Goal: Information Seeking & Learning: Learn about a topic

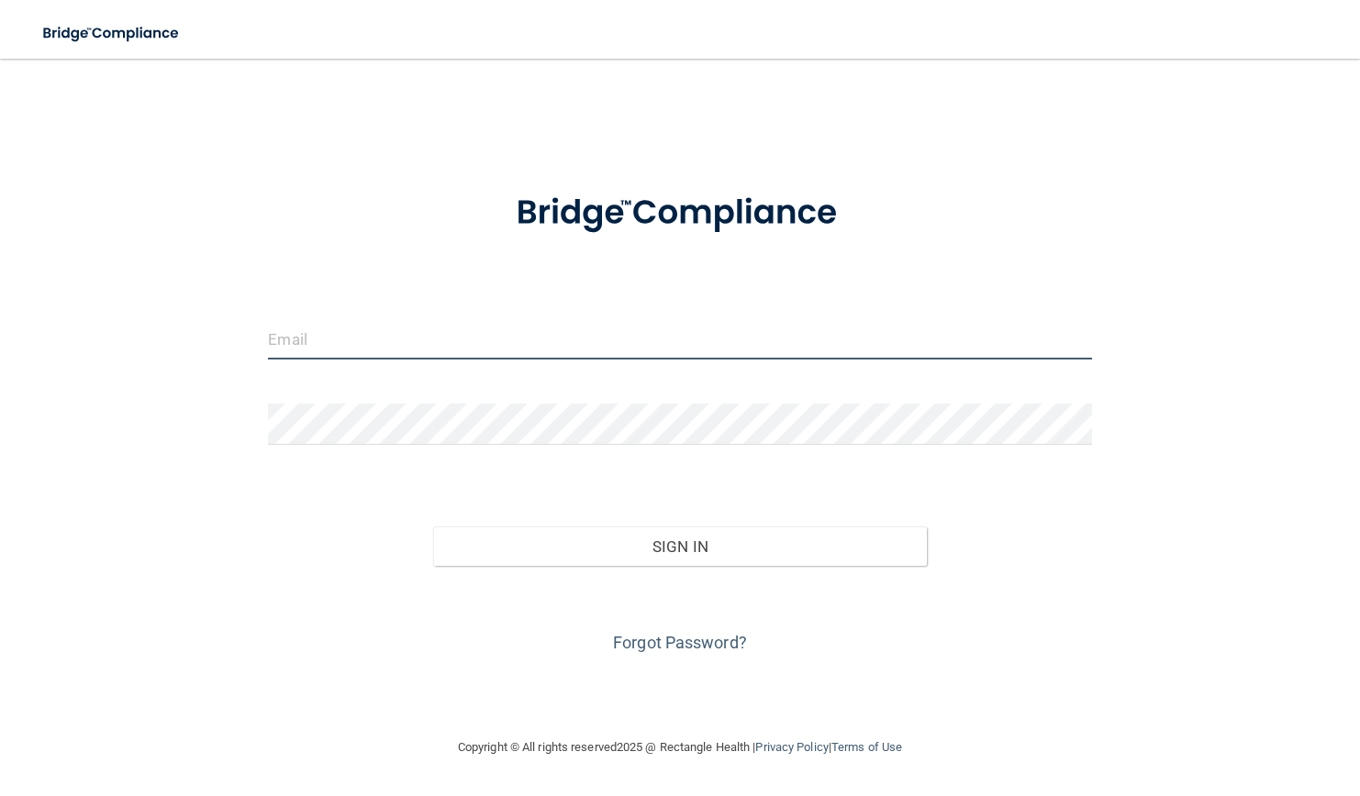
click at [465, 322] on input "email" at bounding box center [679, 338] width 823 height 41
click at [465, 337] on input "email" at bounding box center [679, 338] width 823 height 41
type input "[EMAIL_ADDRESS][DOMAIN_NAME]"
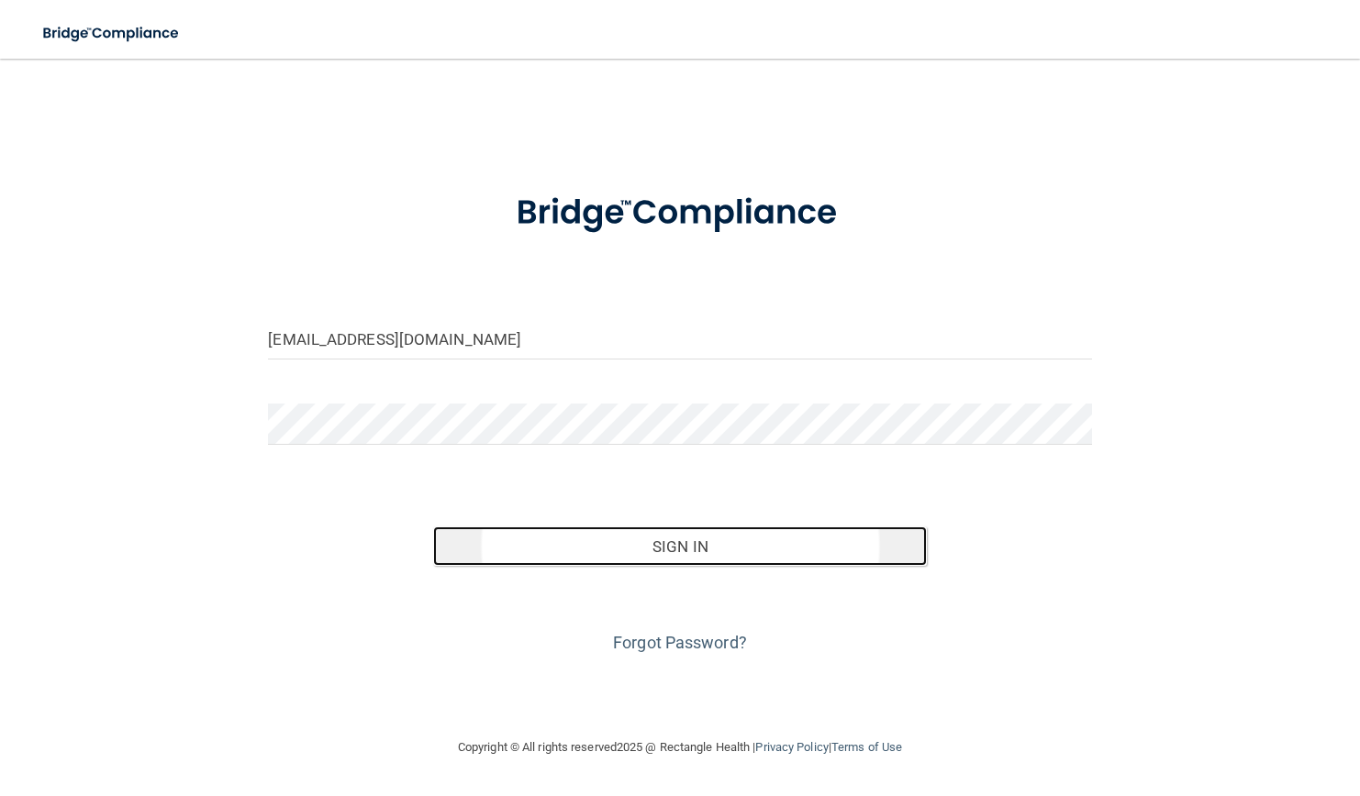
click at [766, 554] on button "Sign In" at bounding box center [680, 547] width 494 height 40
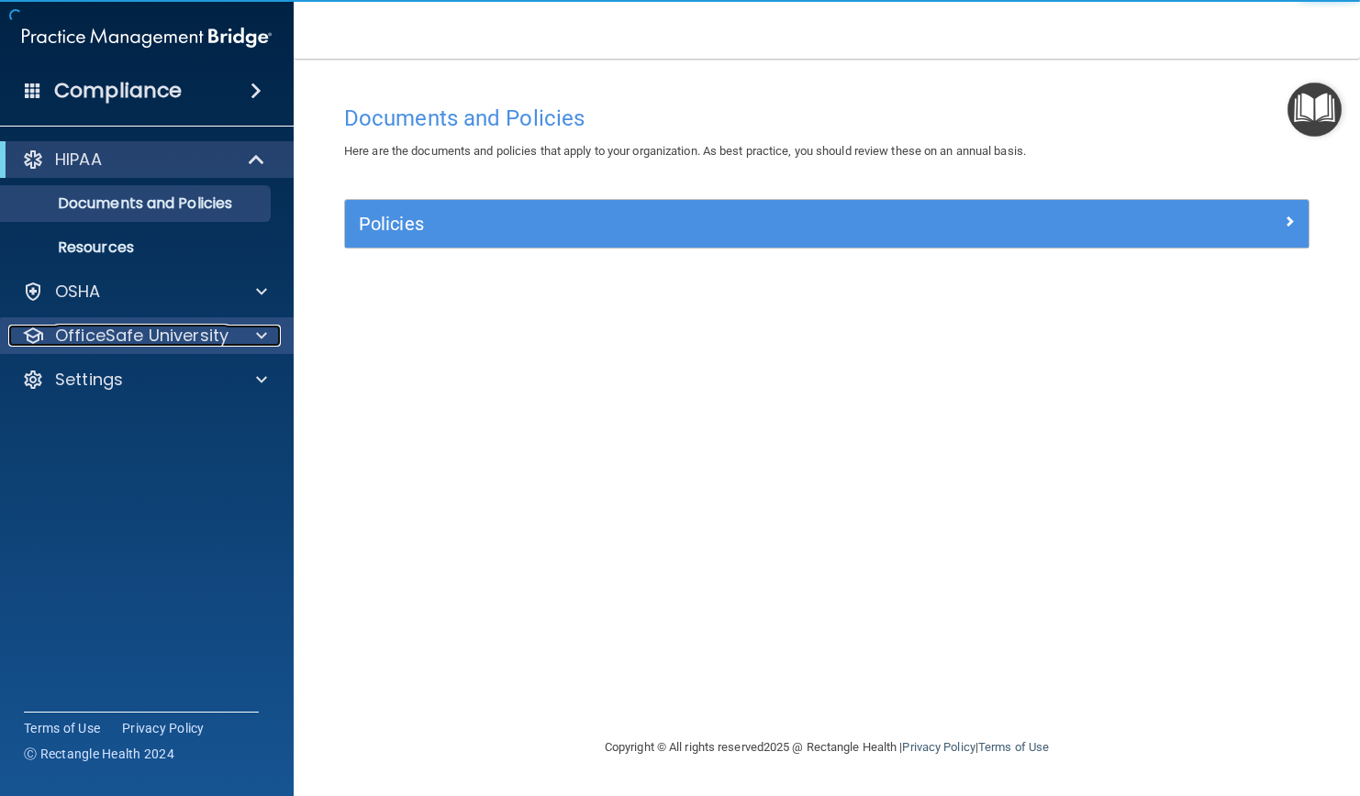
click at [138, 333] on p "OfficeSafe University" at bounding box center [141, 336] width 173 height 22
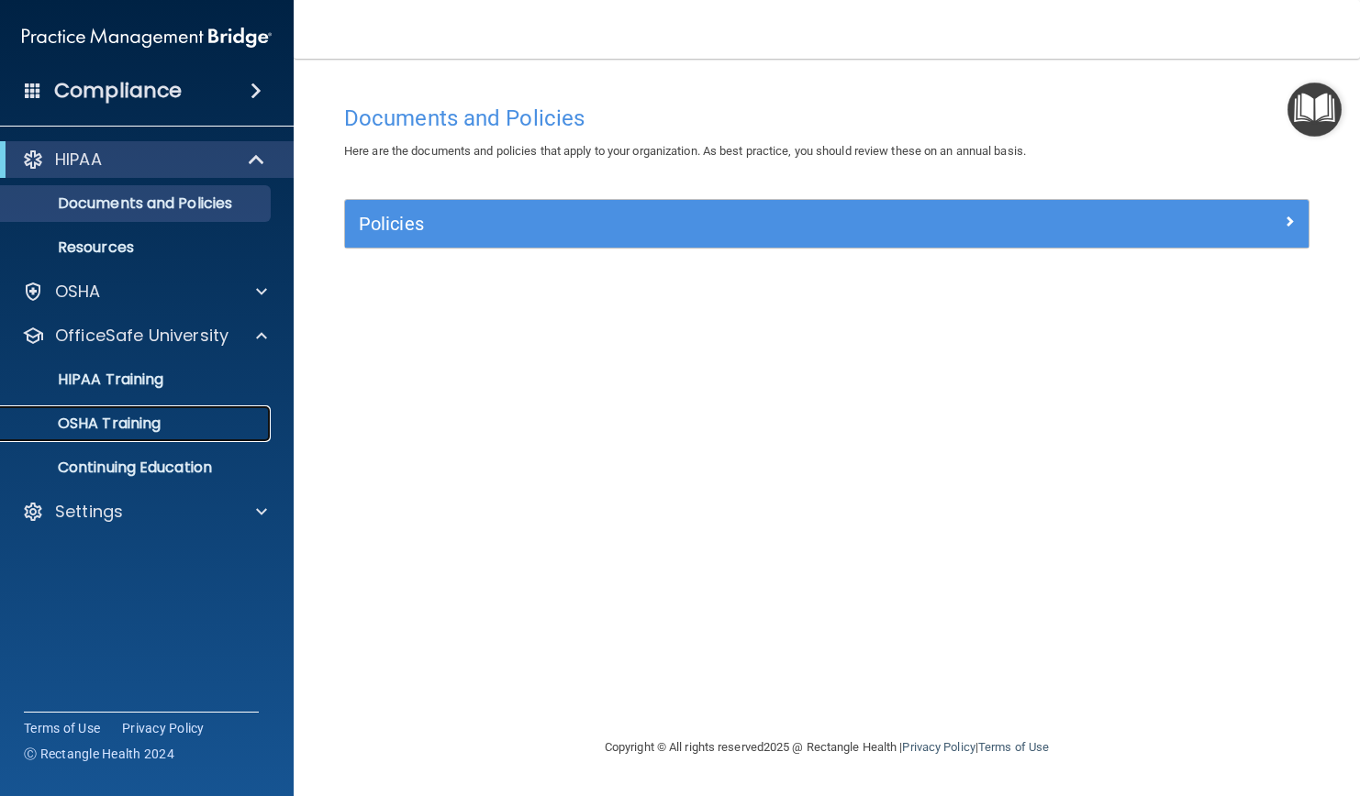
click at [138, 424] on p "OSHA Training" at bounding box center [86, 424] width 149 height 18
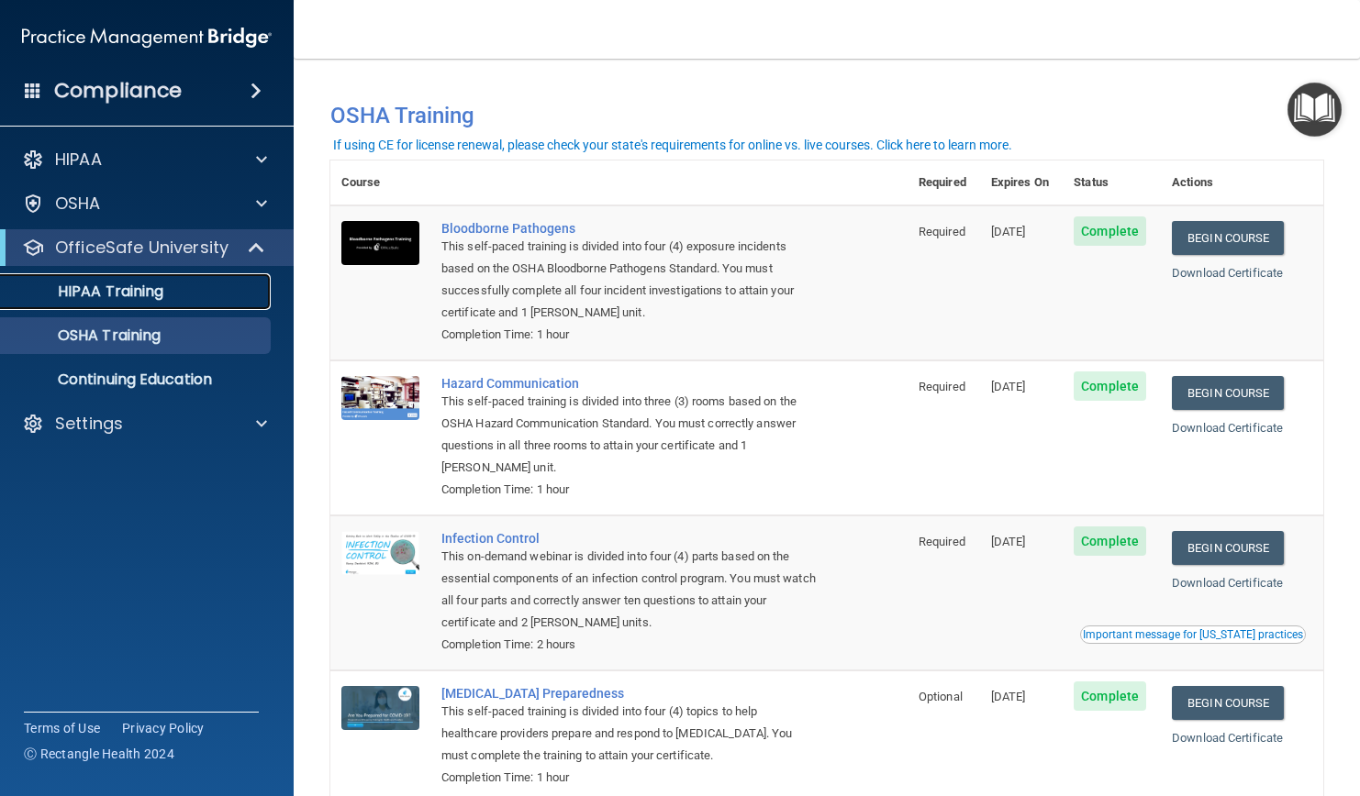
click at [135, 286] on p "HIPAA Training" at bounding box center [87, 292] width 151 height 18
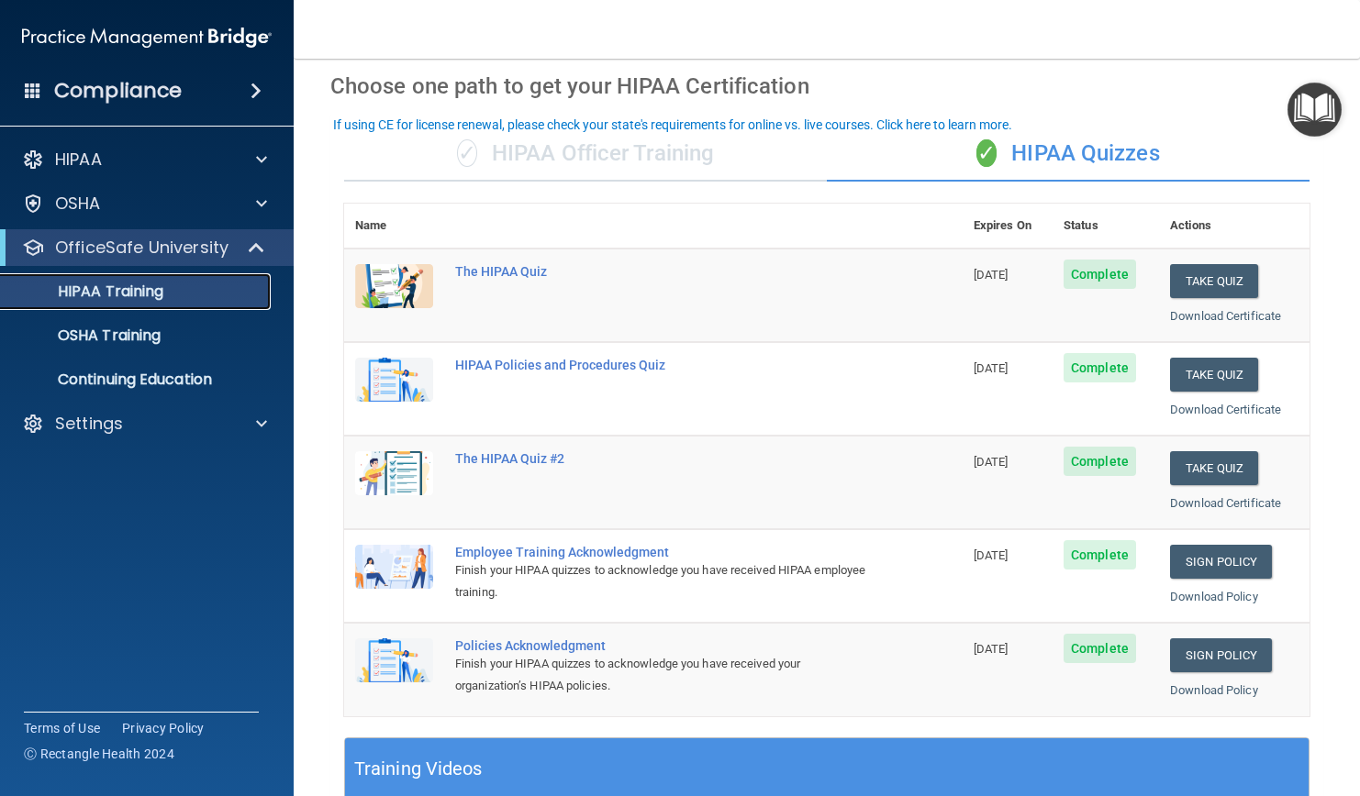
scroll to position [55, 0]
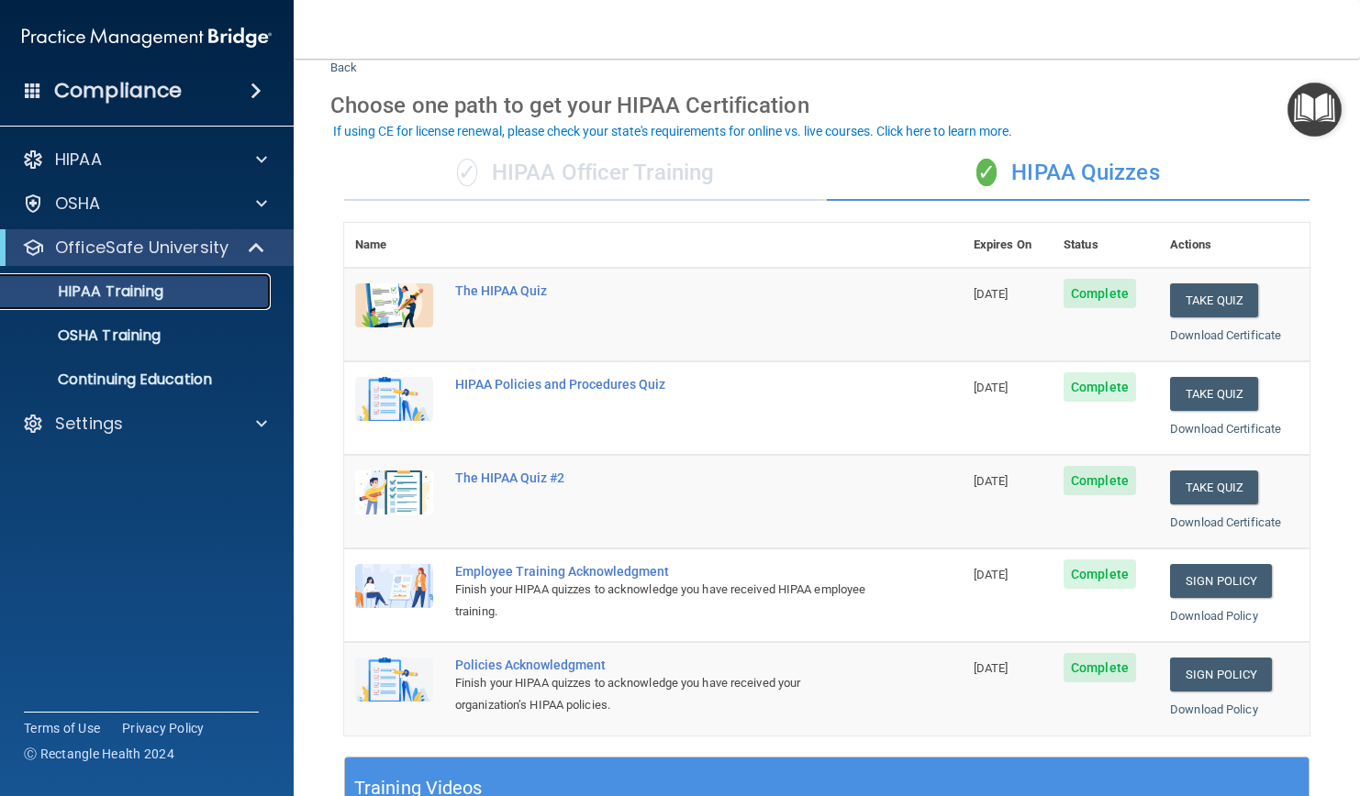
click at [141, 293] on p "HIPAA Training" at bounding box center [87, 292] width 151 height 18
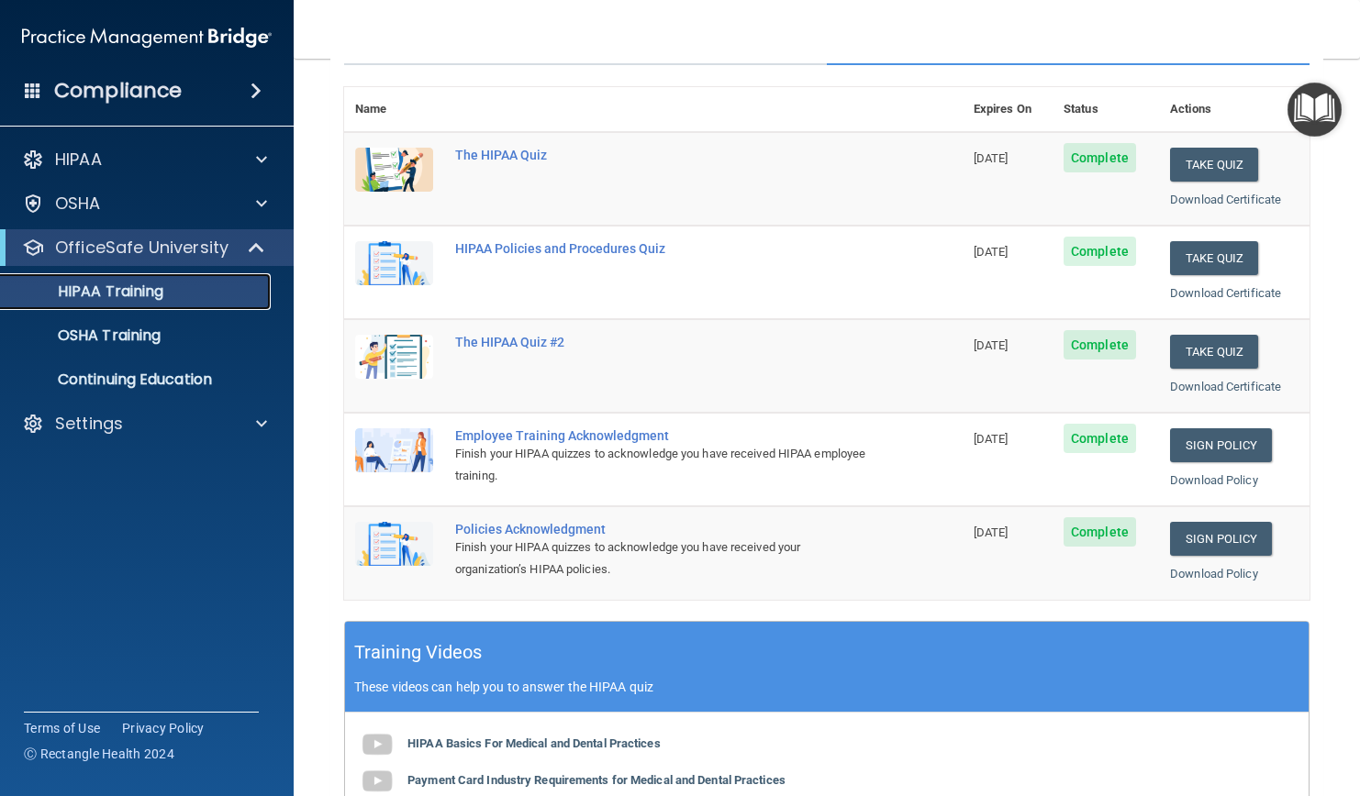
scroll to position [183, 0]
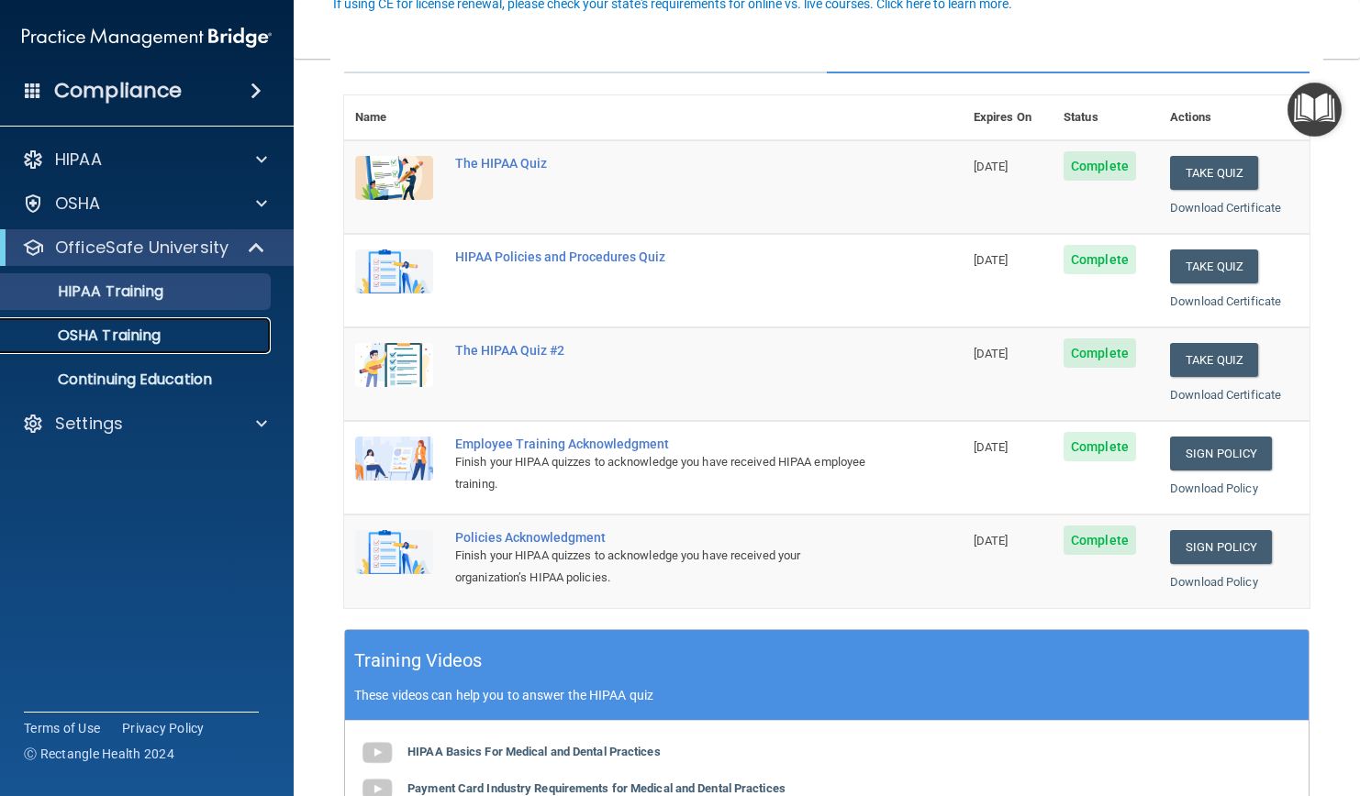
click at [165, 328] on div "OSHA Training" at bounding box center [137, 336] width 250 height 18
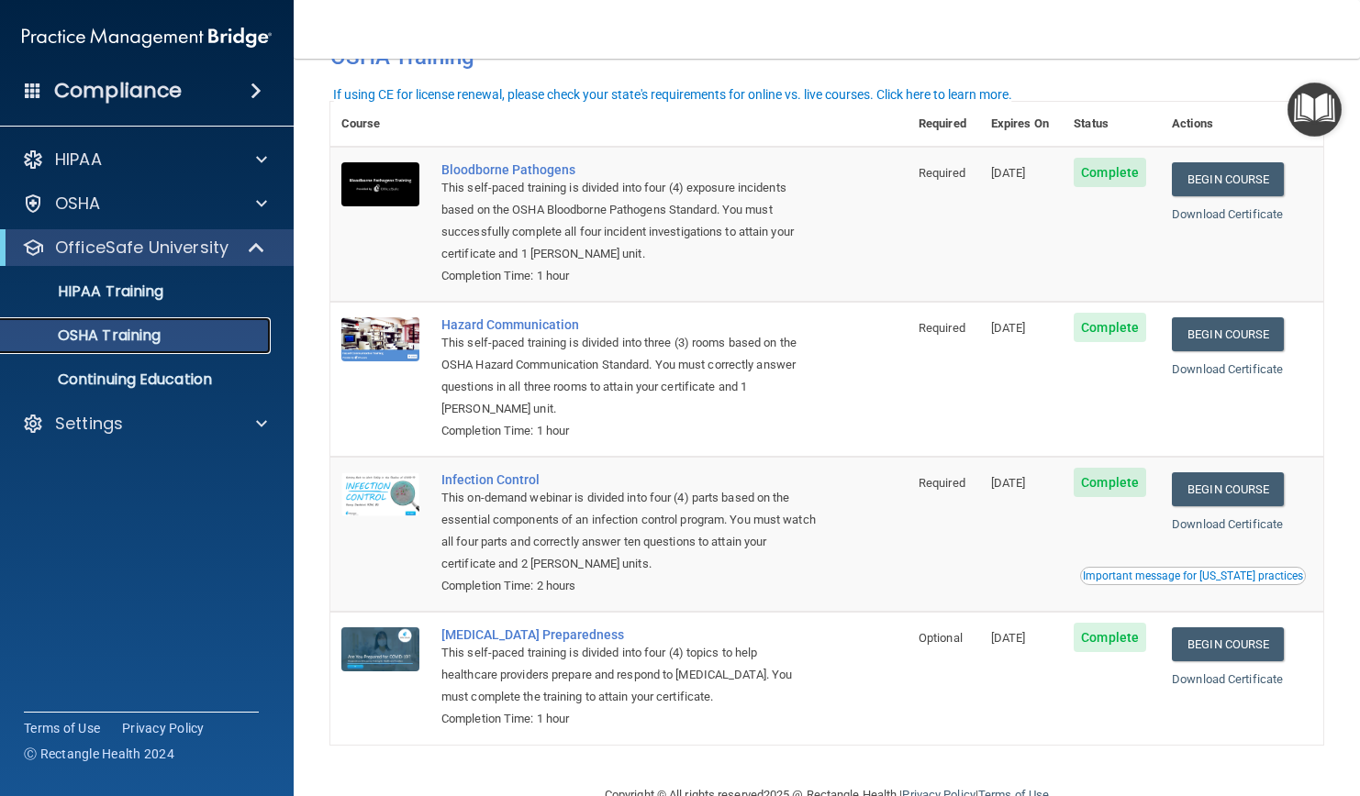
scroll to position [50, 0]
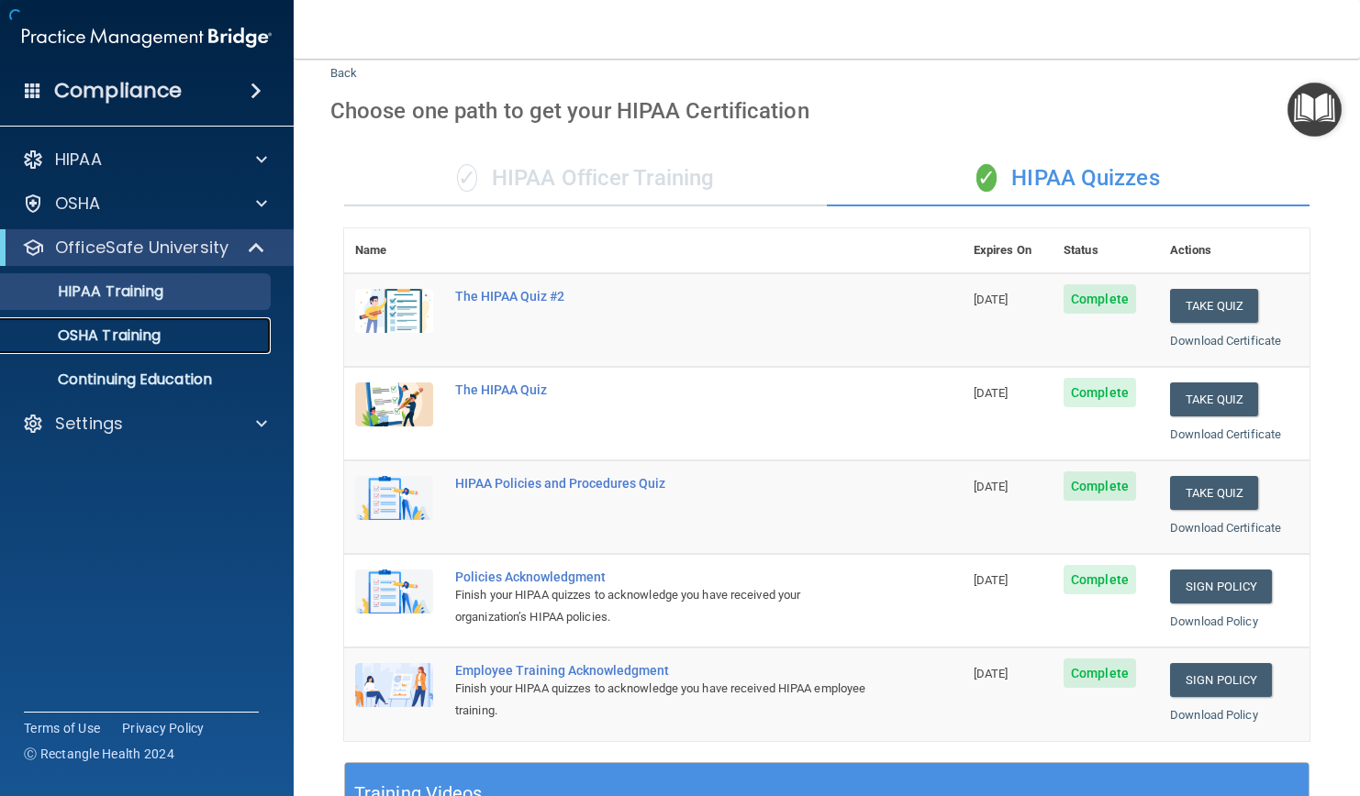
scroll to position [535, 0]
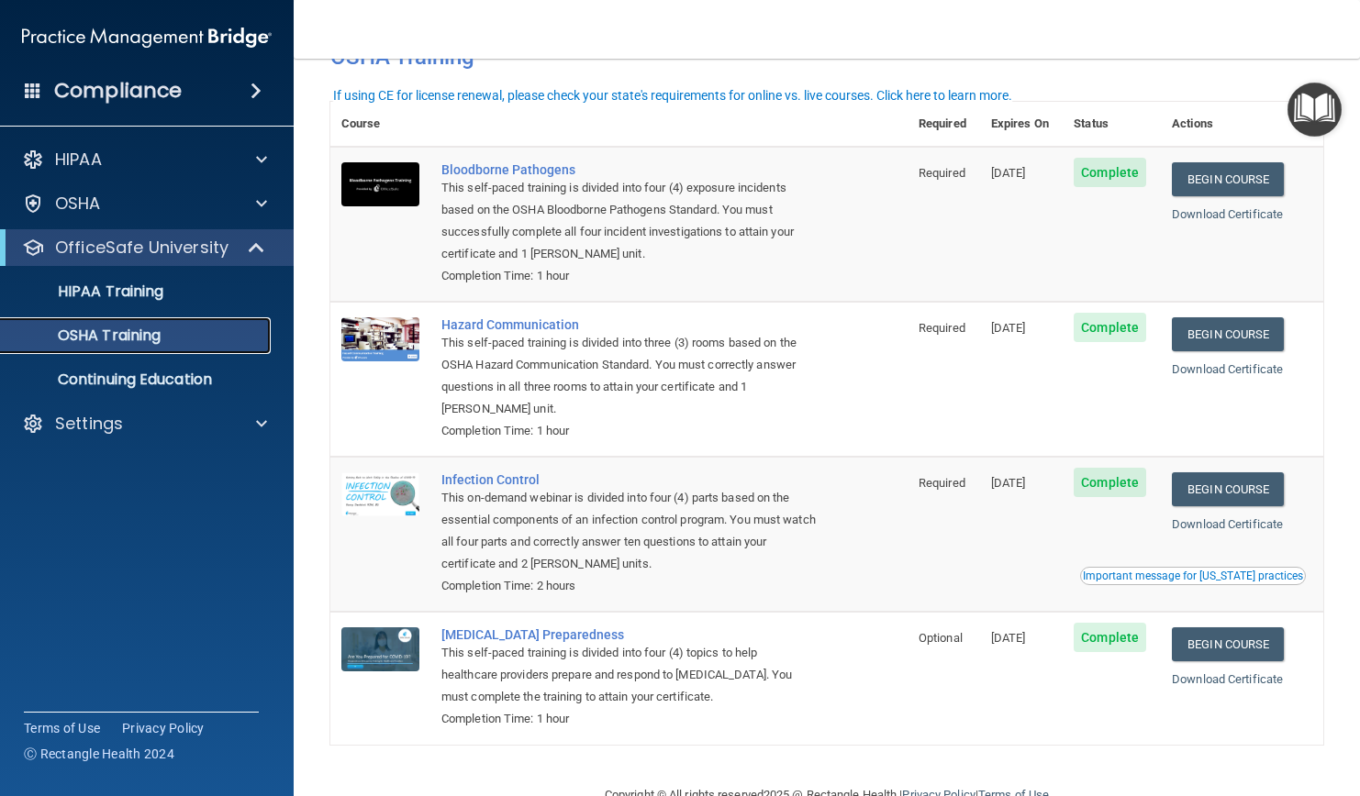
scroll to position [50, 0]
